Goal: Information Seeking & Learning: Learn about a topic

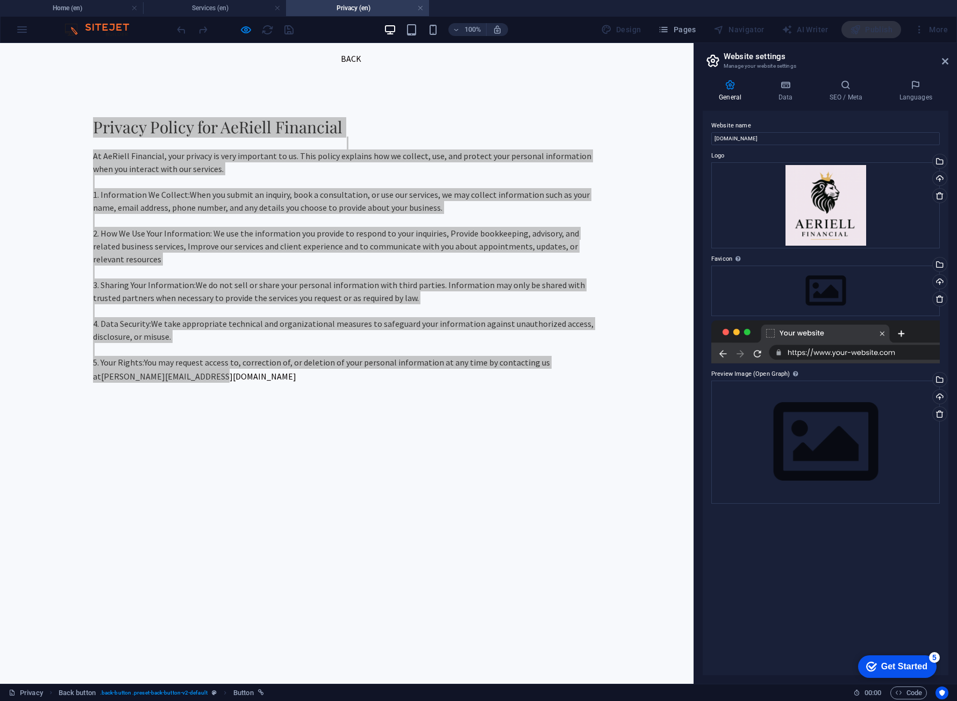
click at [948, 61] on aside "Website settings Manage your website settings General Data SEO / Meta Languages…" at bounding box center [824, 363] width 263 height 641
click at [943, 61] on icon at bounding box center [945, 61] width 6 height 9
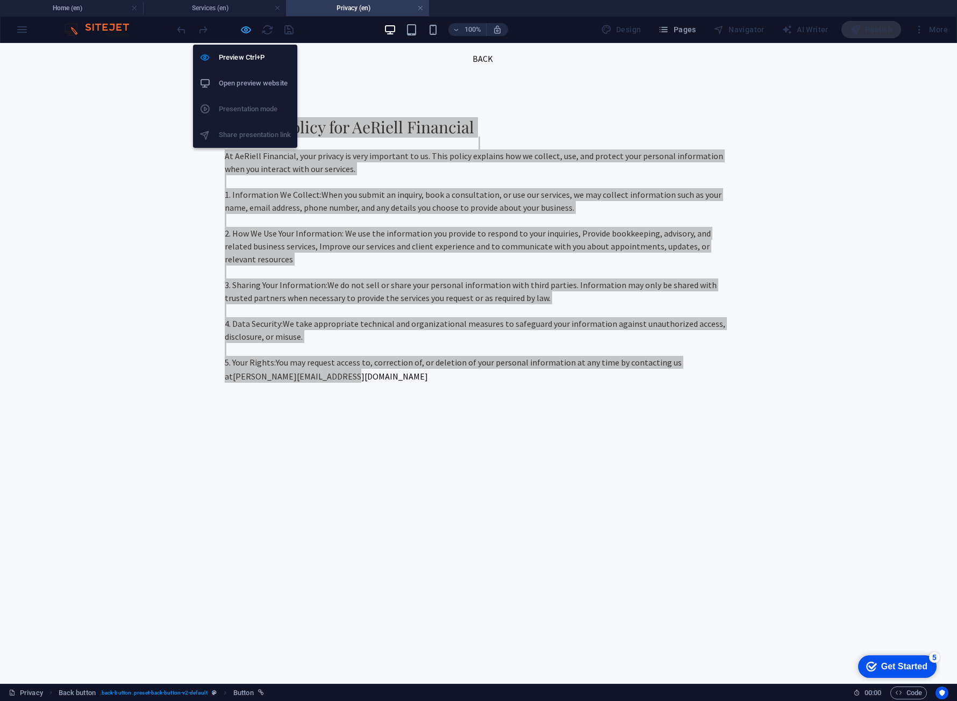
click at [244, 33] on icon "button" at bounding box center [246, 30] width 12 height 12
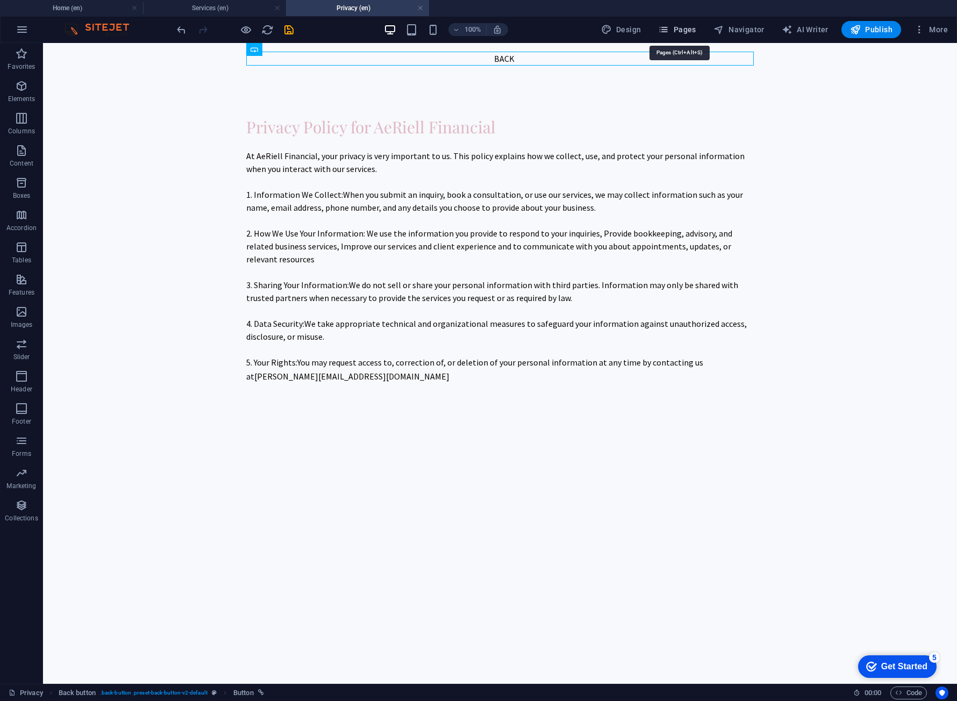
click at [669, 31] on icon "button" at bounding box center [663, 29] width 11 height 11
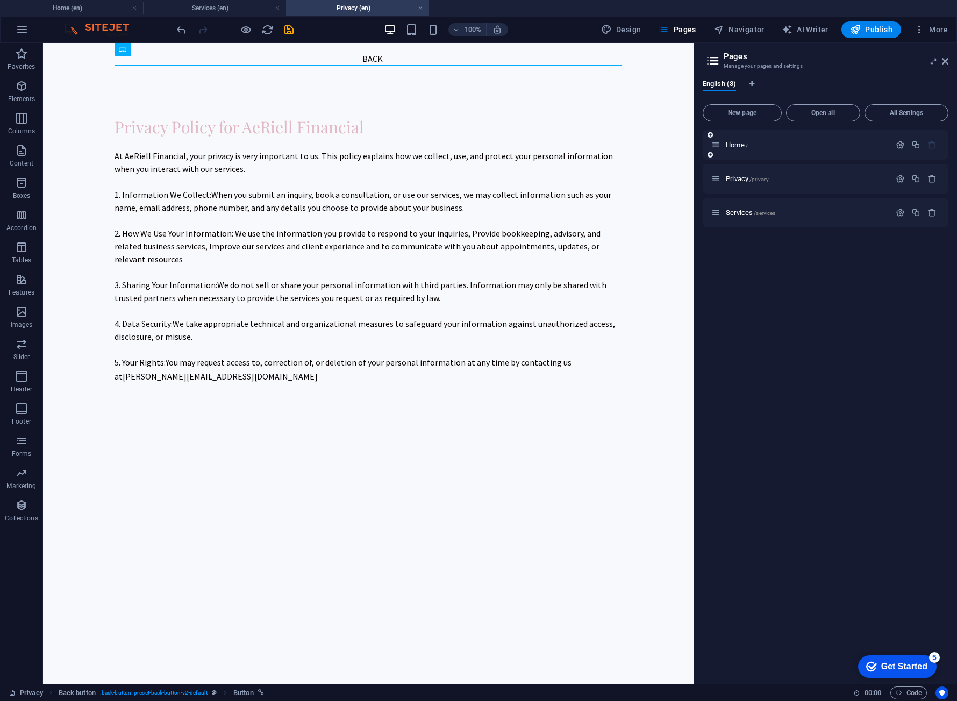
click at [734, 148] on div "Home /" at bounding box center [800, 145] width 179 height 12
click at [739, 144] on span "Home /" at bounding box center [737, 145] width 22 height 8
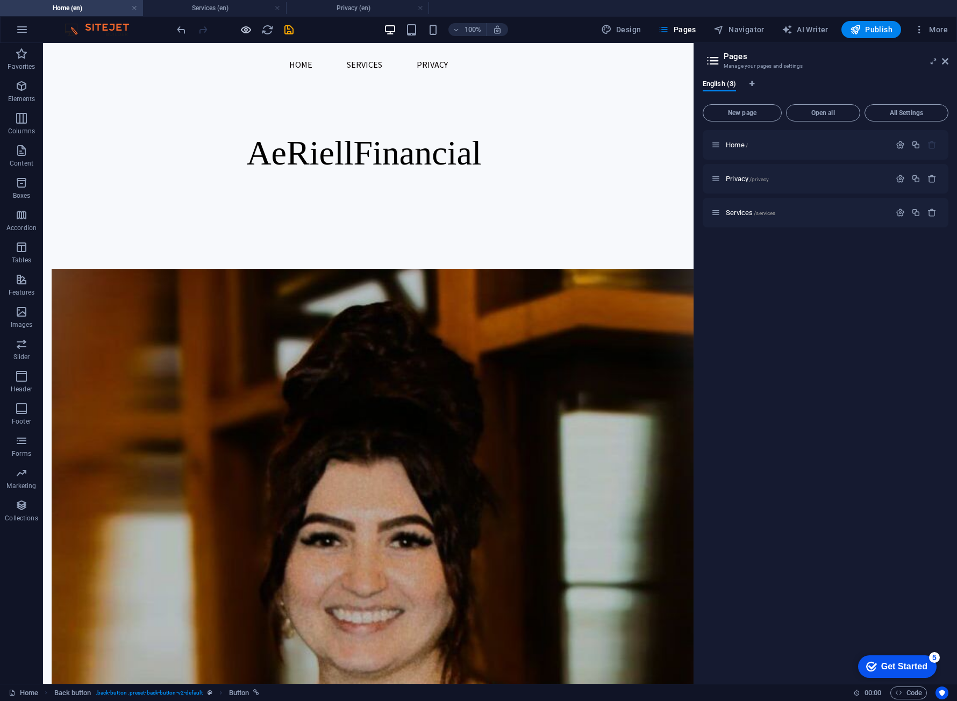
click at [246, 31] on icon "button" at bounding box center [246, 30] width 12 height 12
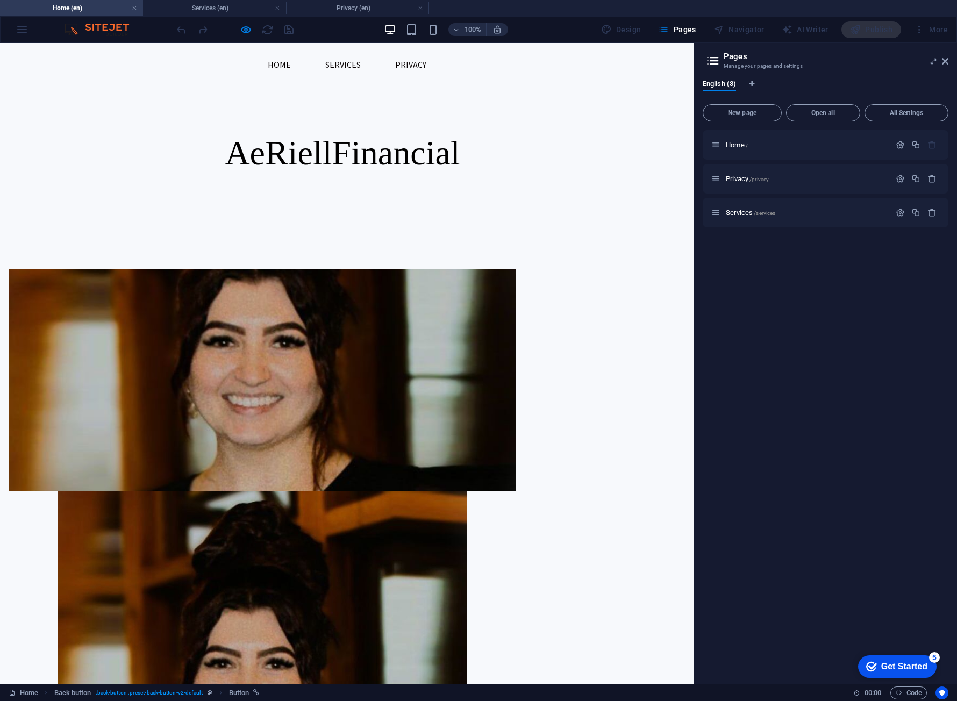
click at [949, 61] on aside "Pages Manage your pages and settings English (3) New page Open all All Settings…" at bounding box center [824, 363] width 263 height 641
click at [945, 61] on icon at bounding box center [945, 61] width 6 height 9
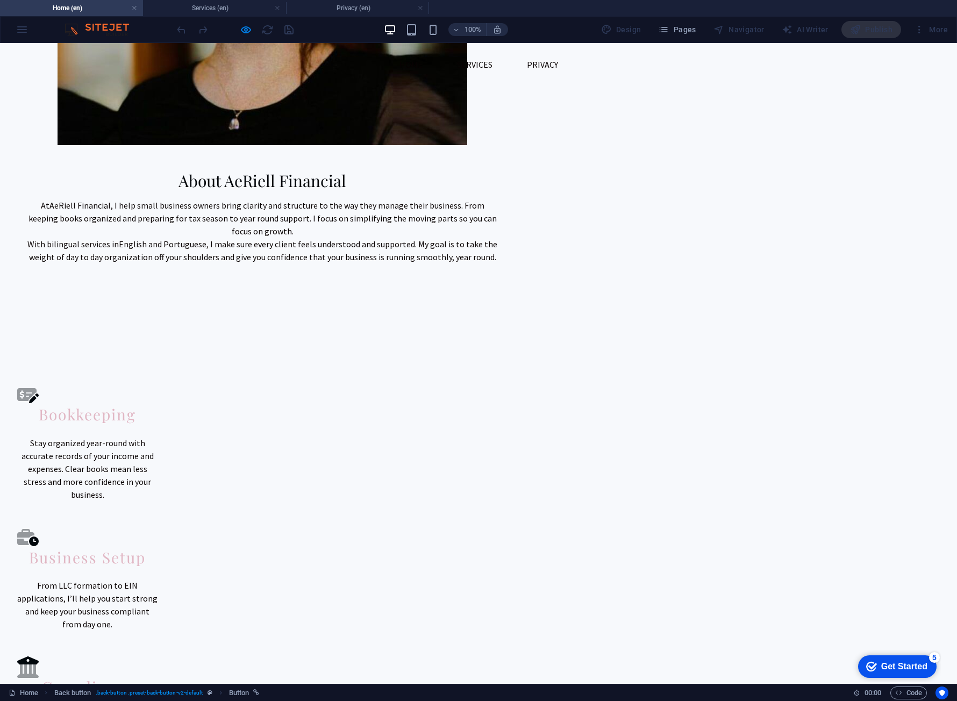
scroll to position [827, 0]
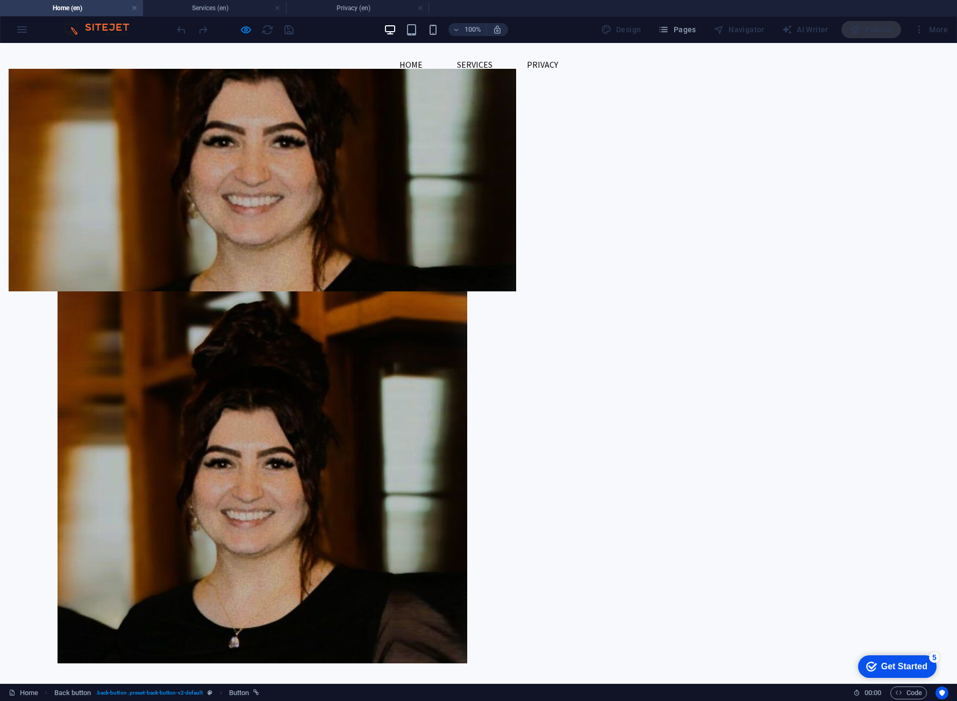
scroll to position [0, 0]
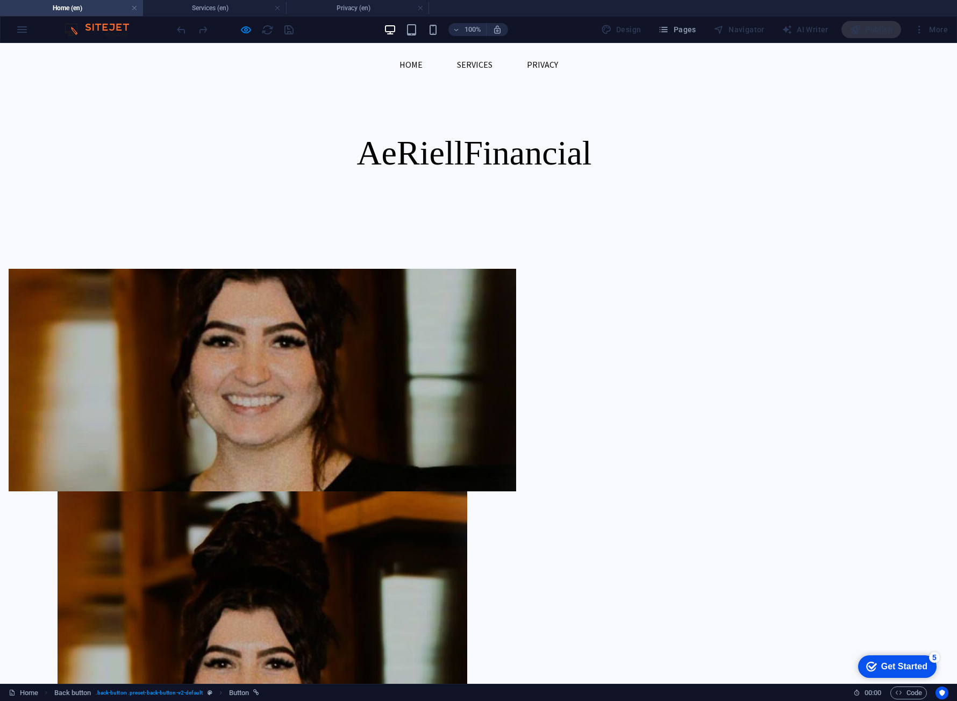
click at [470, 61] on link "Services" at bounding box center [474, 65] width 53 height 26
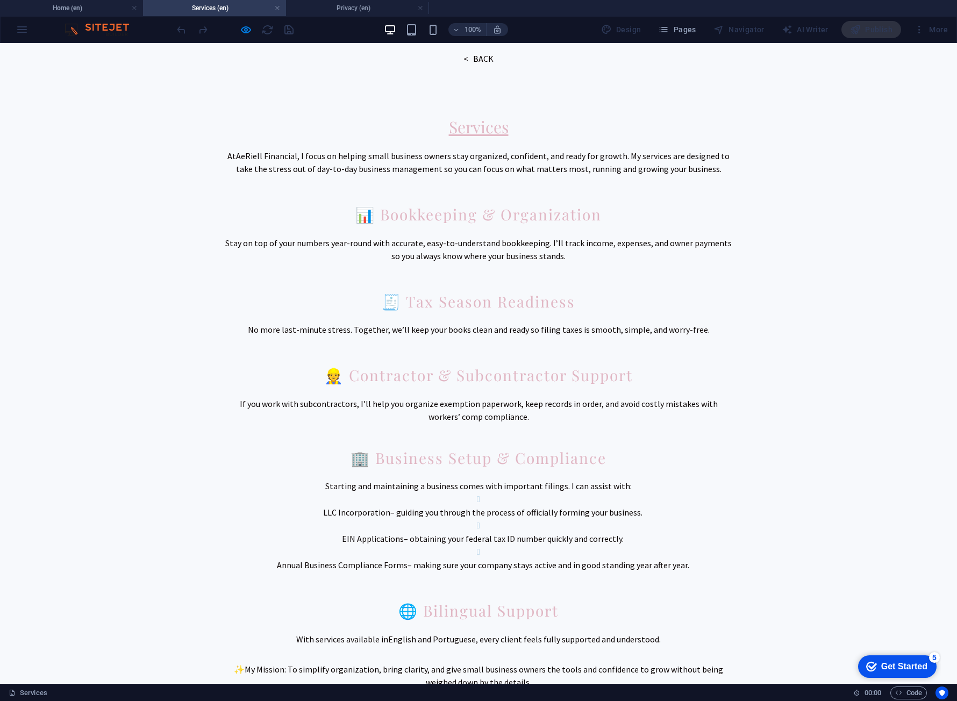
click at [482, 58] on link "< back" at bounding box center [478, 59] width 31 height 14
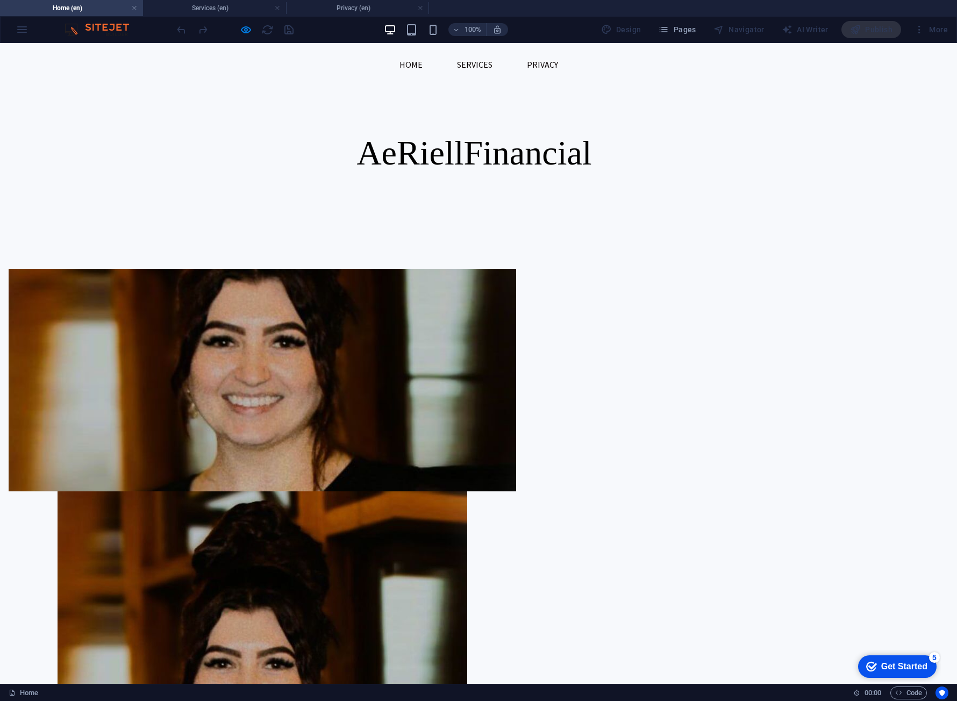
click at [547, 67] on link "Privacy" at bounding box center [542, 65] width 48 height 26
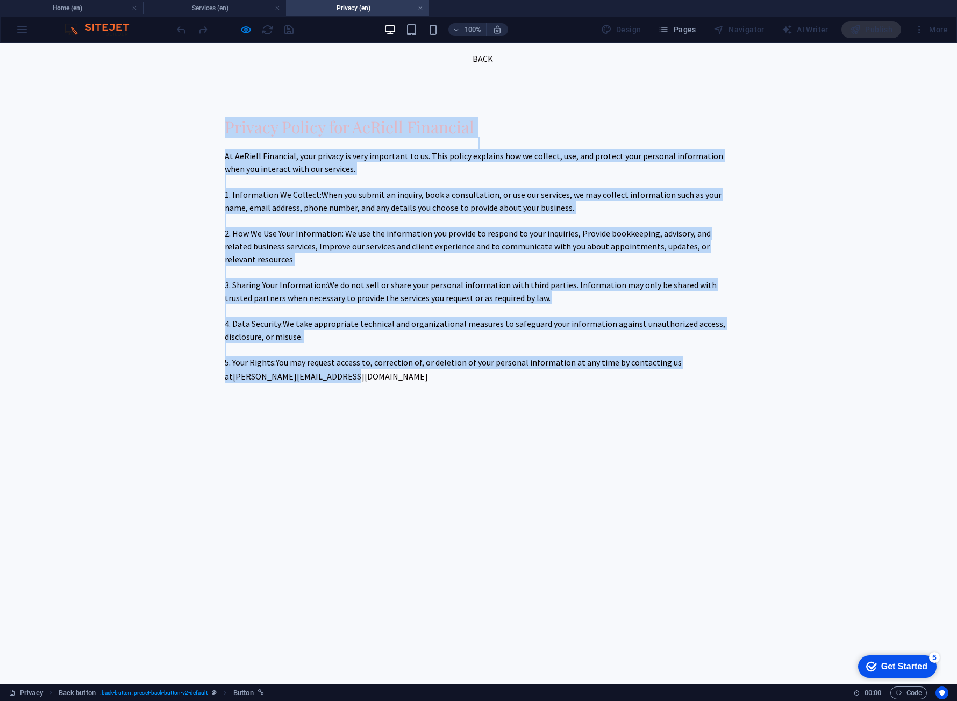
click at [544, 127] on h2 "Privacy Policy for AeRiell Financial" at bounding box center [478, 126] width 507 height 19
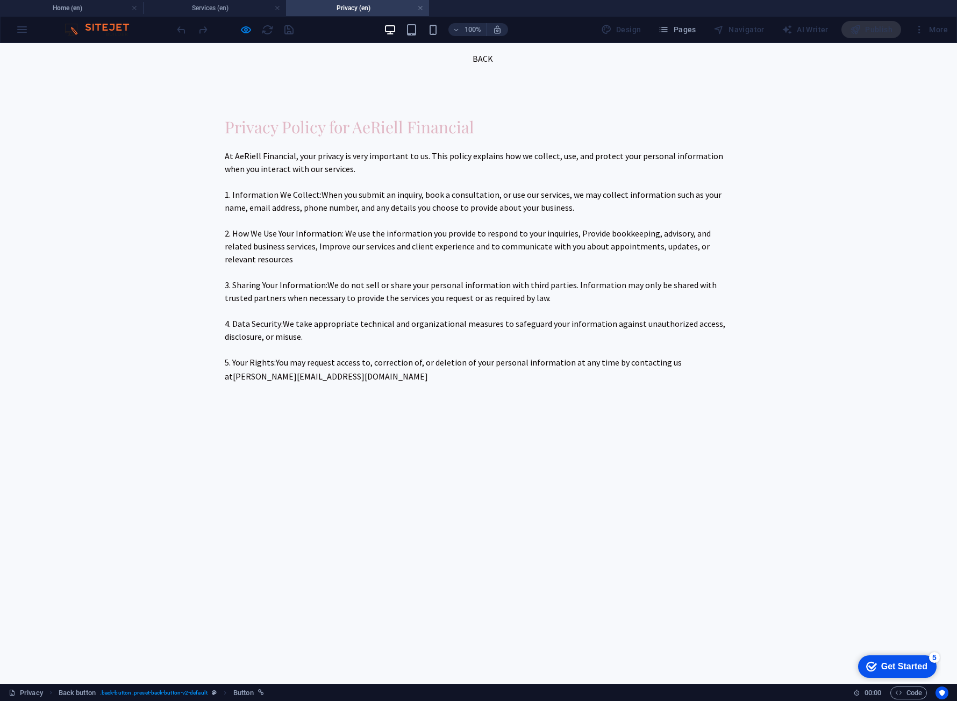
click at [490, 59] on link "Back" at bounding box center [478, 59] width 30 height 14
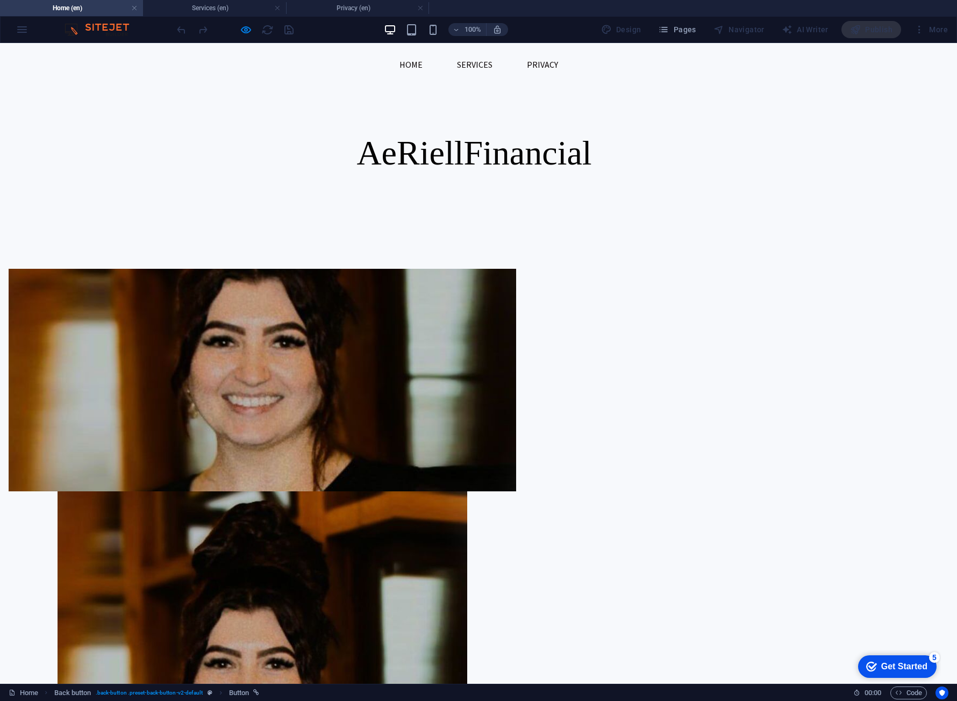
click at [485, 67] on link "Services" at bounding box center [474, 65] width 53 height 26
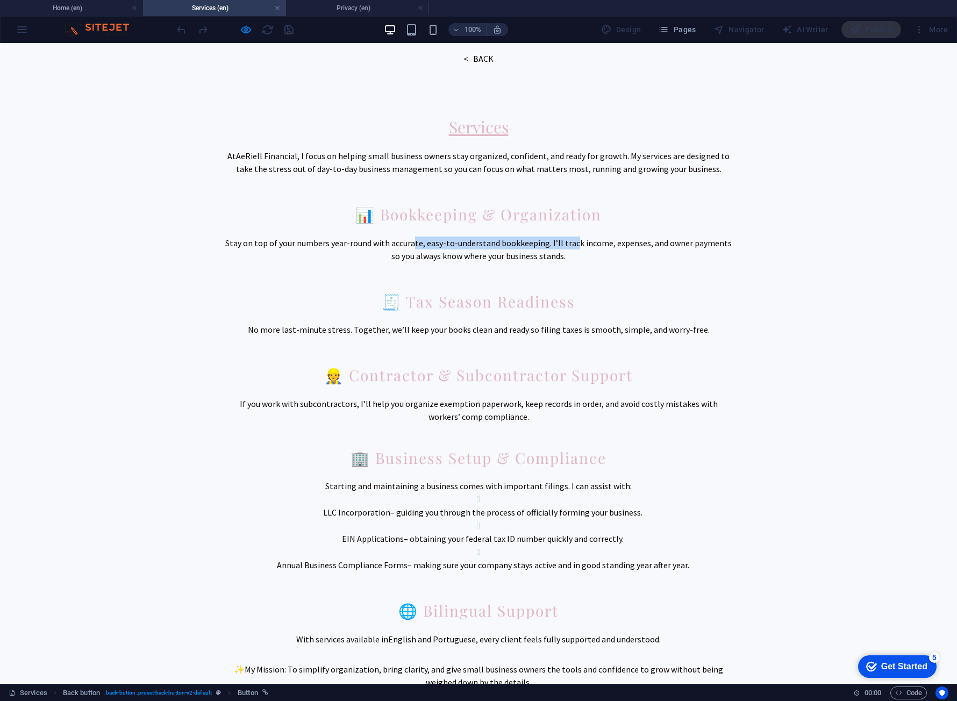
drag, startPoint x: 501, startPoint y: 243, endPoint x: 568, endPoint y: 246, distance: 66.7
click at [568, 246] on p "Stay on top of your numbers year-round with accurate, easy-to-understand bookke…" at bounding box center [478, 249] width 507 height 26
click at [565, 262] on p at bounding box center [478, 268] width 507 height 13
click at [476, 56] on link "< back" at bounding box center [478, 59] width 31 height 14
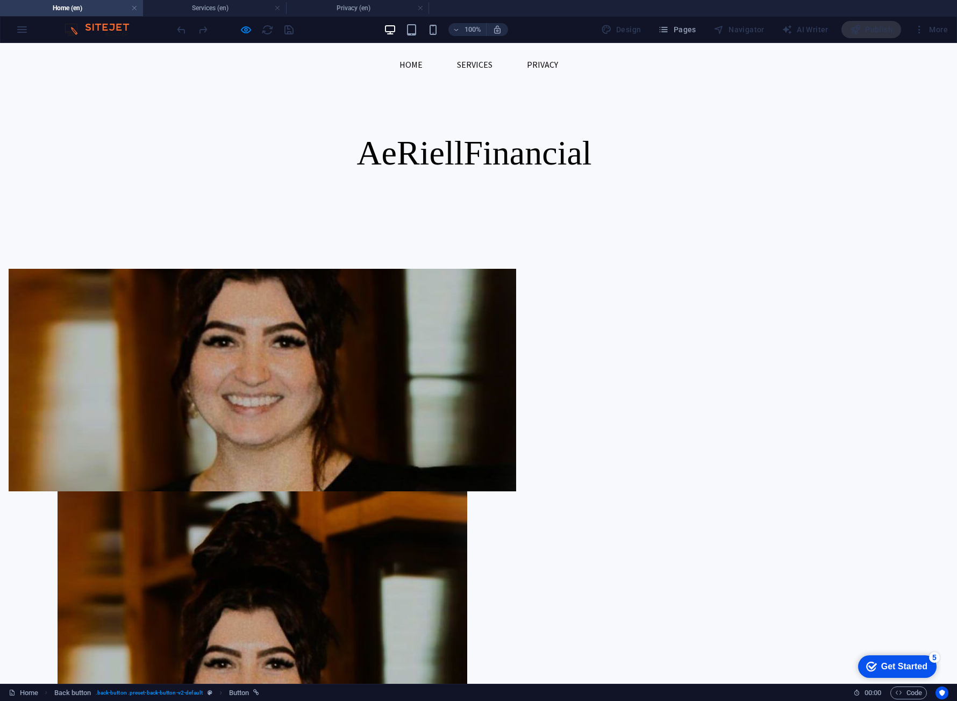
click at [458, 66] on link "Services" at bounding box center [474, 65] width 53 height 26
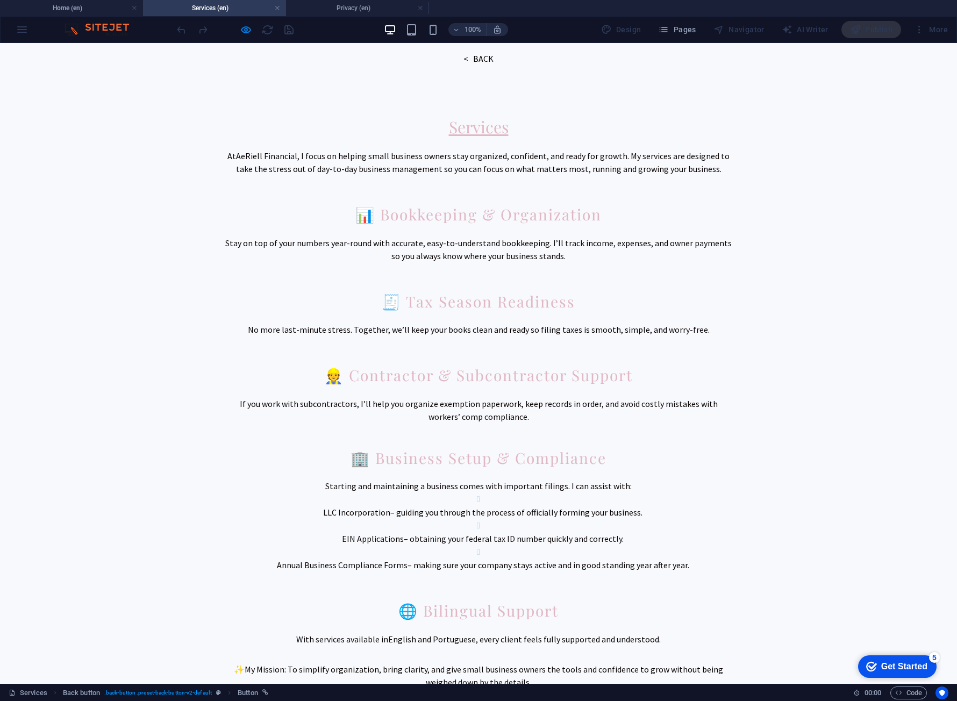
click at [485, 66] on div "< back" at bounding box center [478, 58] width 957 height 31
drag, startPoint x: 483, startPoint y: 59, endPoint x: 496, endPoint y: 58, distance: 12.9
click at [483, 59] on link "< back" at bounding box center [478, 59] width 31 height 14
